Goal: Transaction & Acquisition: Download file/media

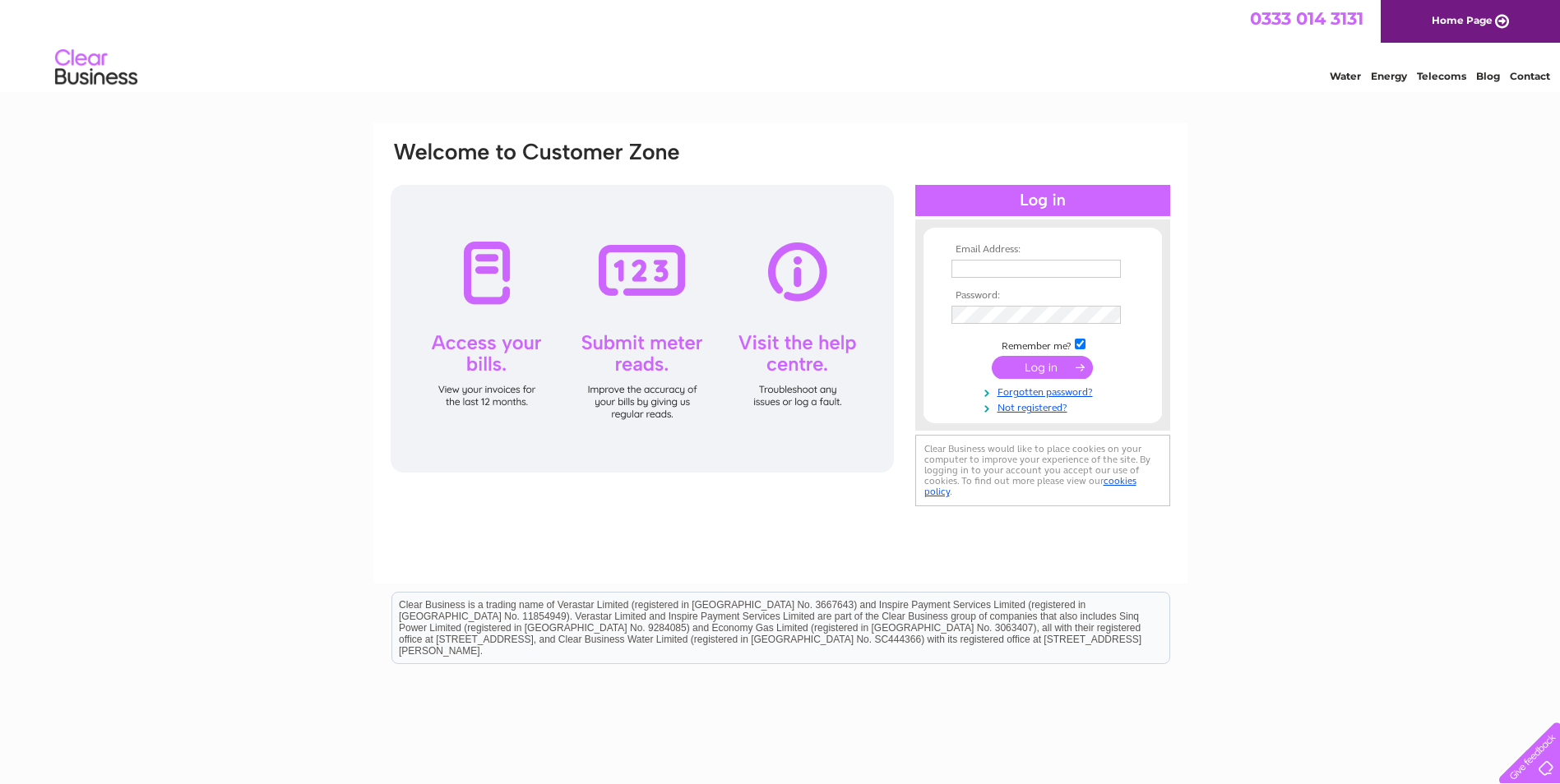
type input "[PERSON_NAME][EMAIL_ADDRESS][DOMAIN_NAME]"
click at [1036, 370] on input "submit" at bounding box center [1042, 368] width 101 height 23
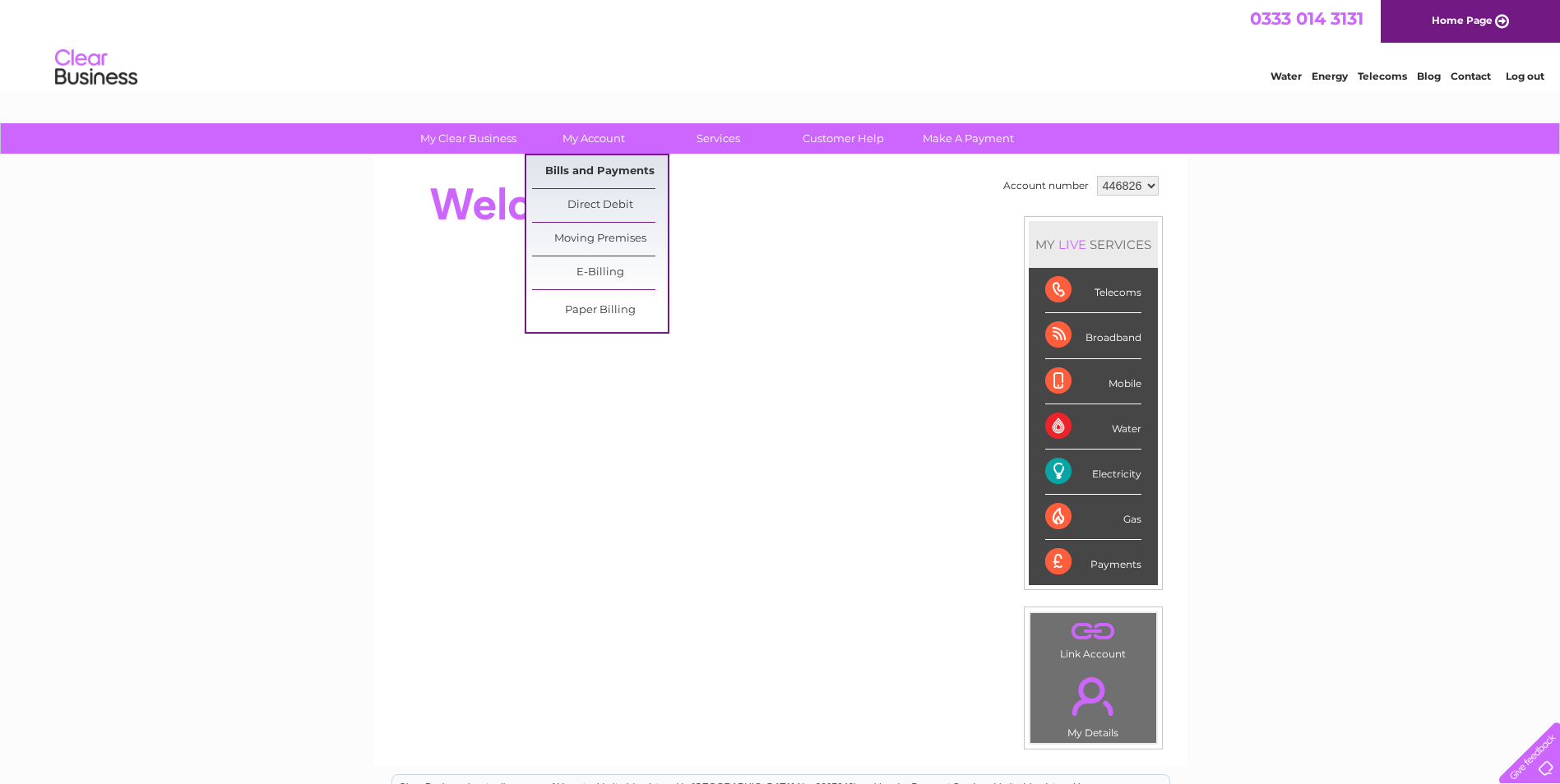
click at [603, 169] on link "Bills and Payments" at bounding box center [599, 172] width 135 height 33
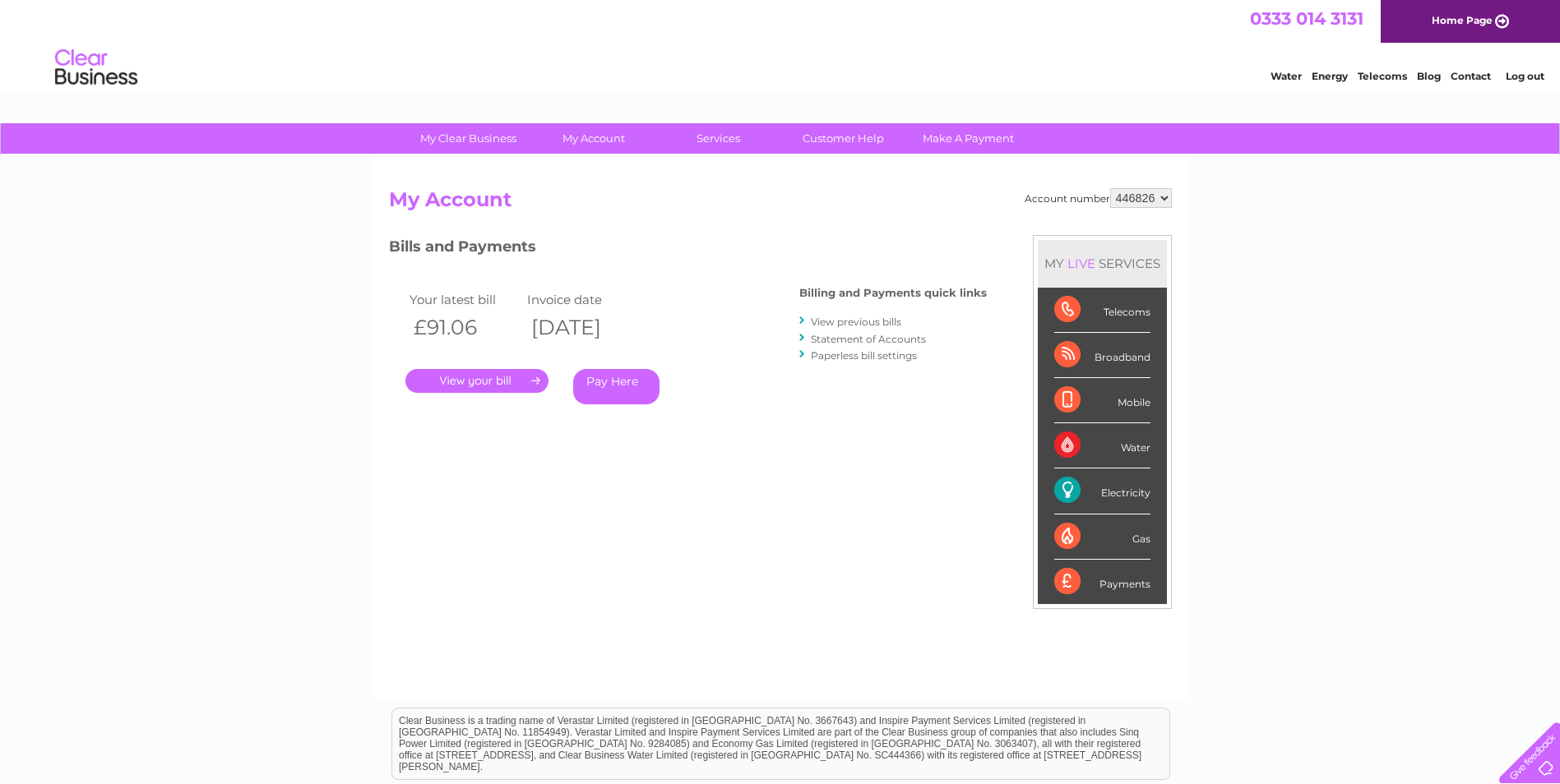
click at [498, 376] on link "." at bounding box center [477, 380] width 143 height 24
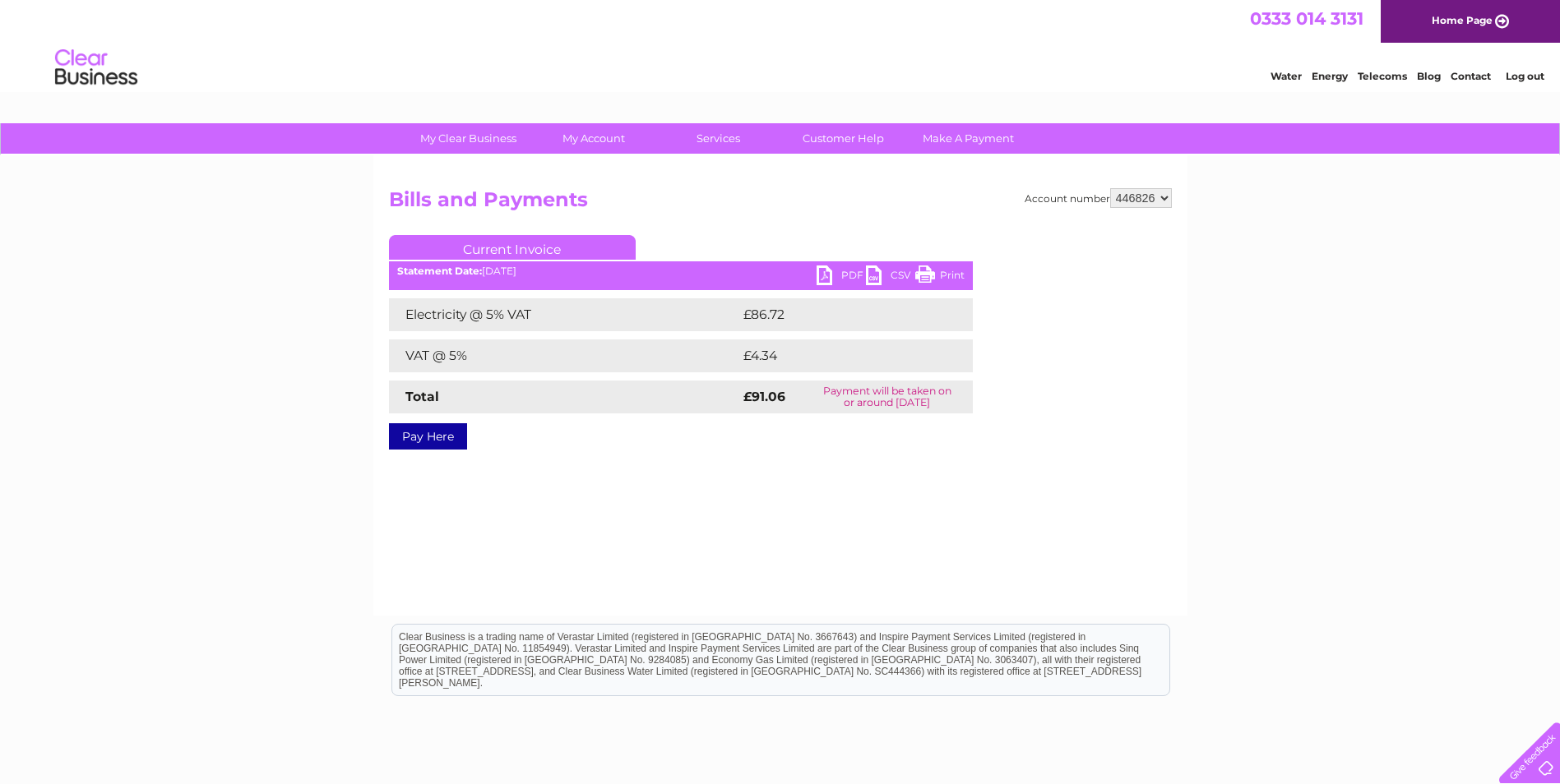
click at [851, 272] on link "PDF" at bounding box center [841, 277] width 49 height 24
